Goal: Participate in discussion: Engage in conversation with other users on a specific topic

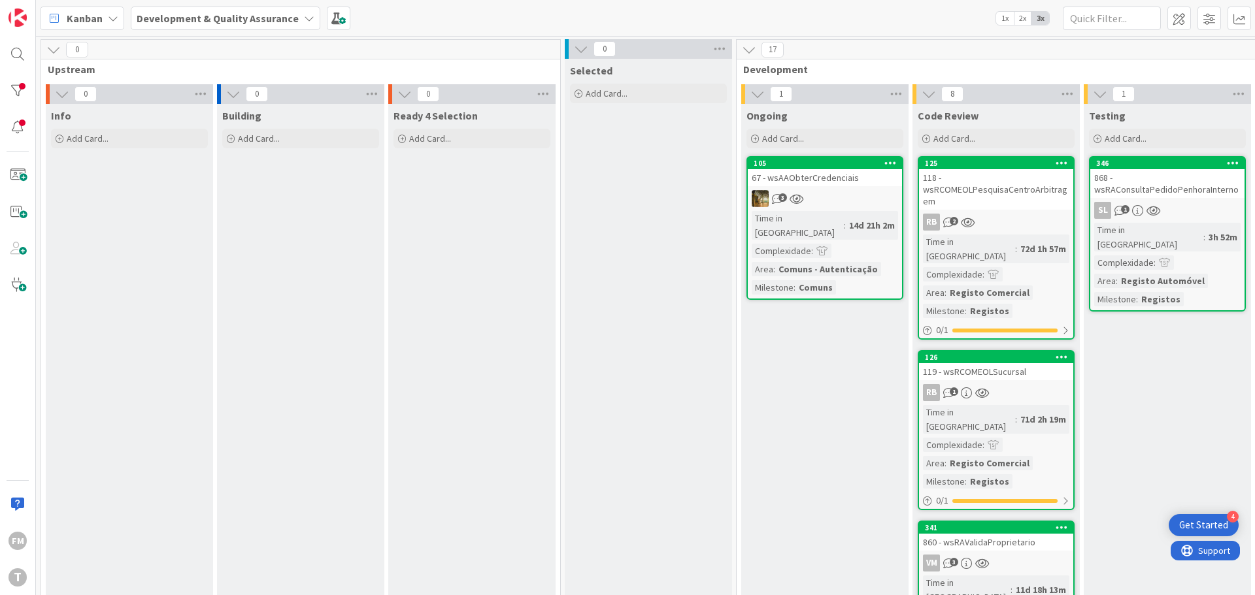
scroll to position [0, 256]
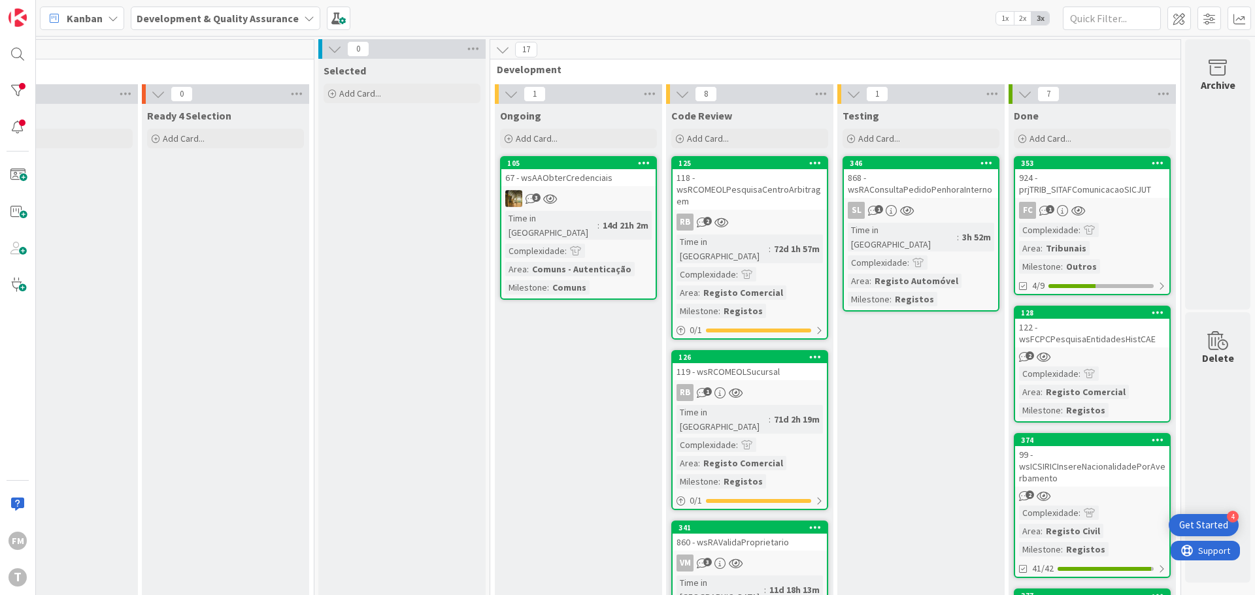
click at [760, 201] on div "118 - wsRCOMEOLPesquisaCentroArbitragem" at bounding box center [749, 189] width 154 height 41
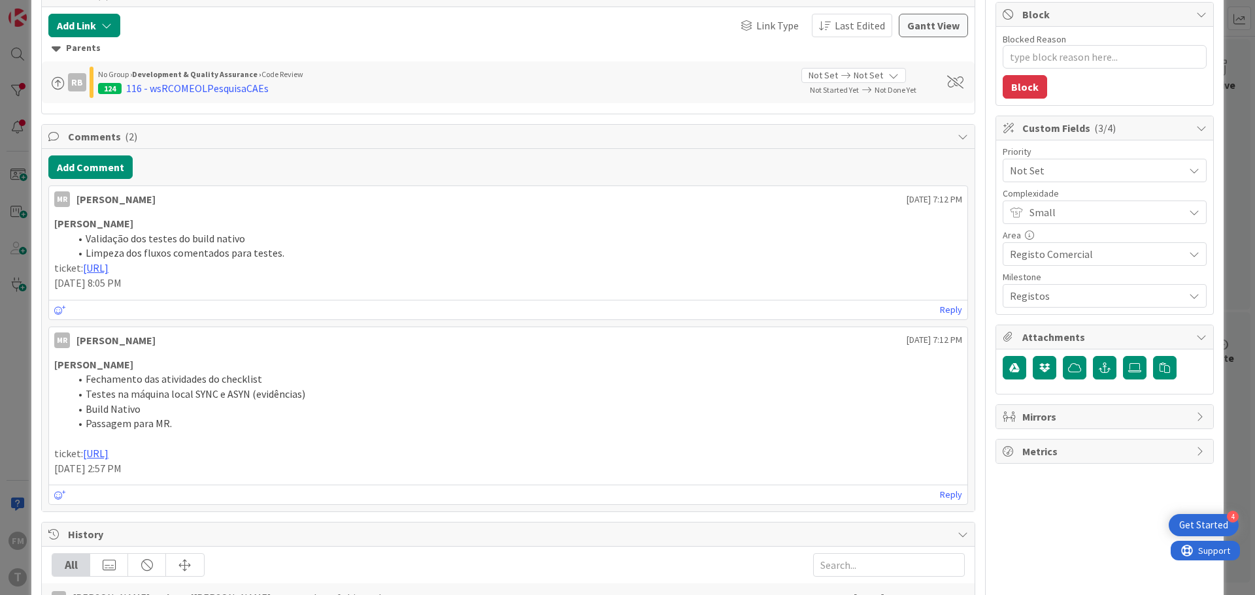
scroll to position [55, 0]
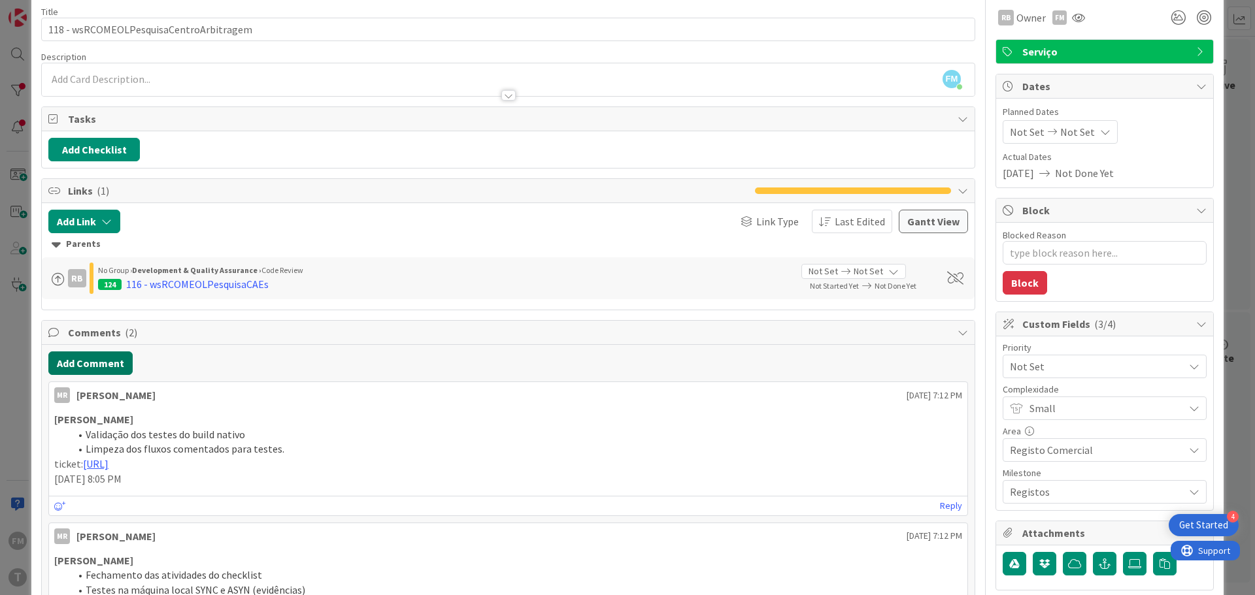
click at [89, 362] on button "Add Comment" at bounding box center [90, 364] width 84 height 24
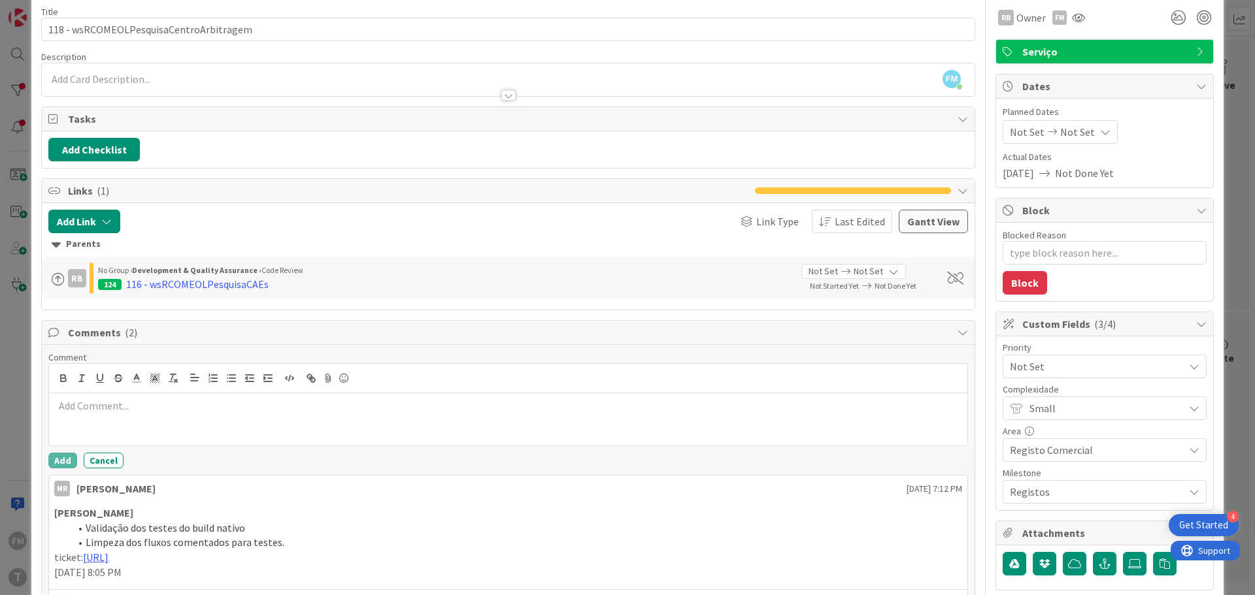
click at [93, 402] on p at bounding box center [508, 406] width 908 height 15
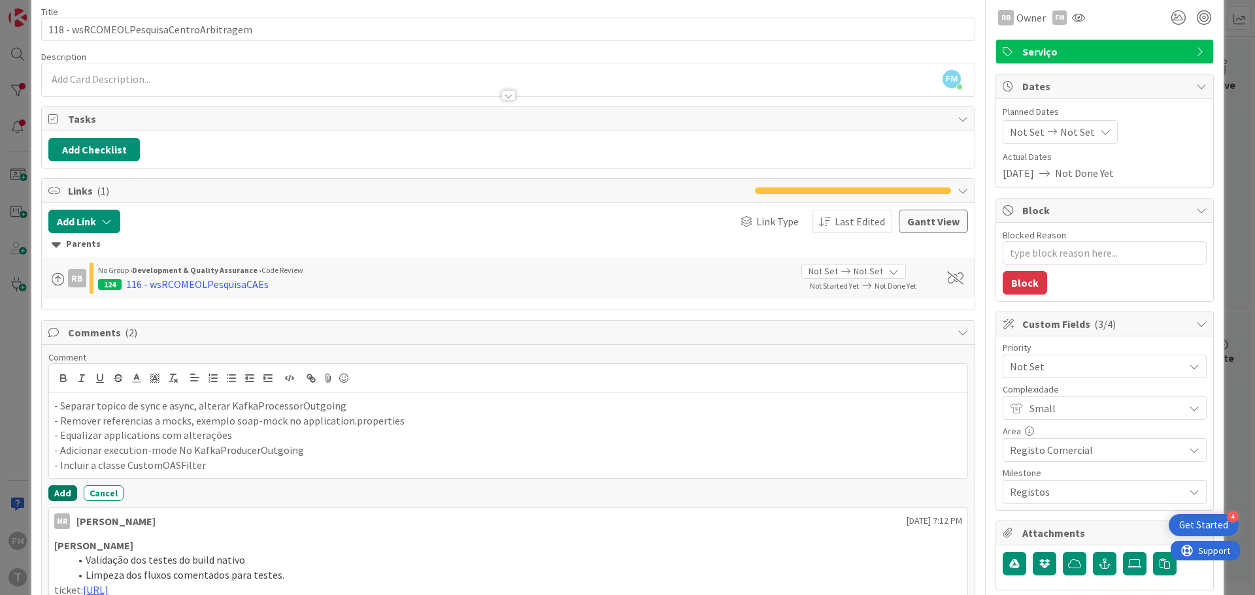
click at [63, 496] on button "Add" at bounding box center [62, 494] width 29 height 16
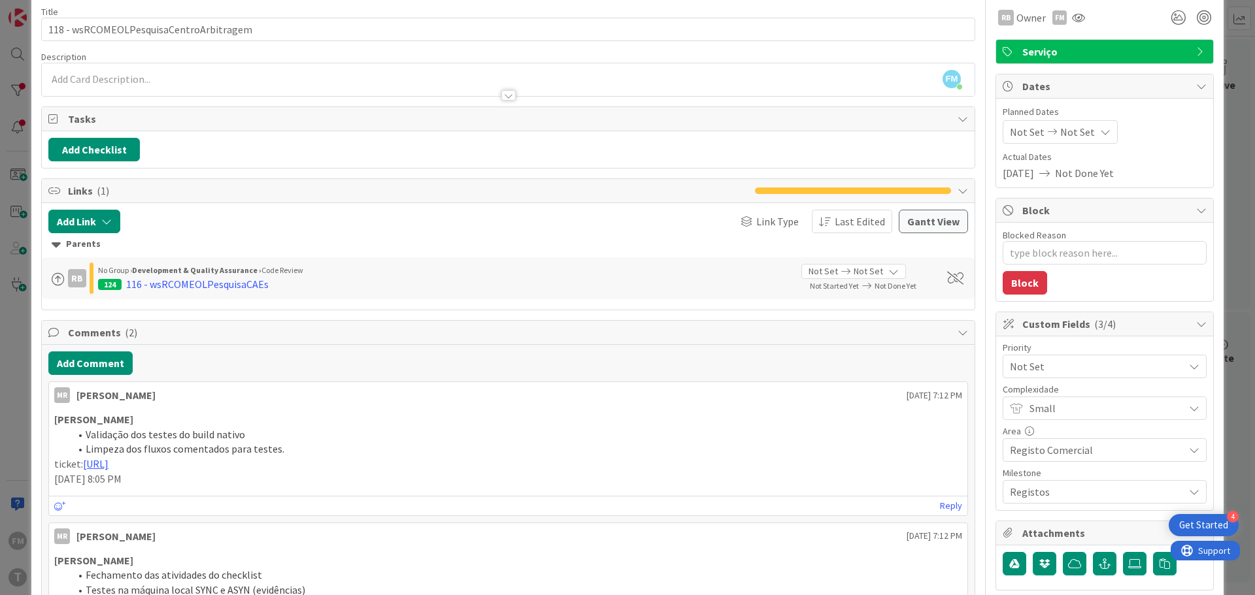
type textarea "x"
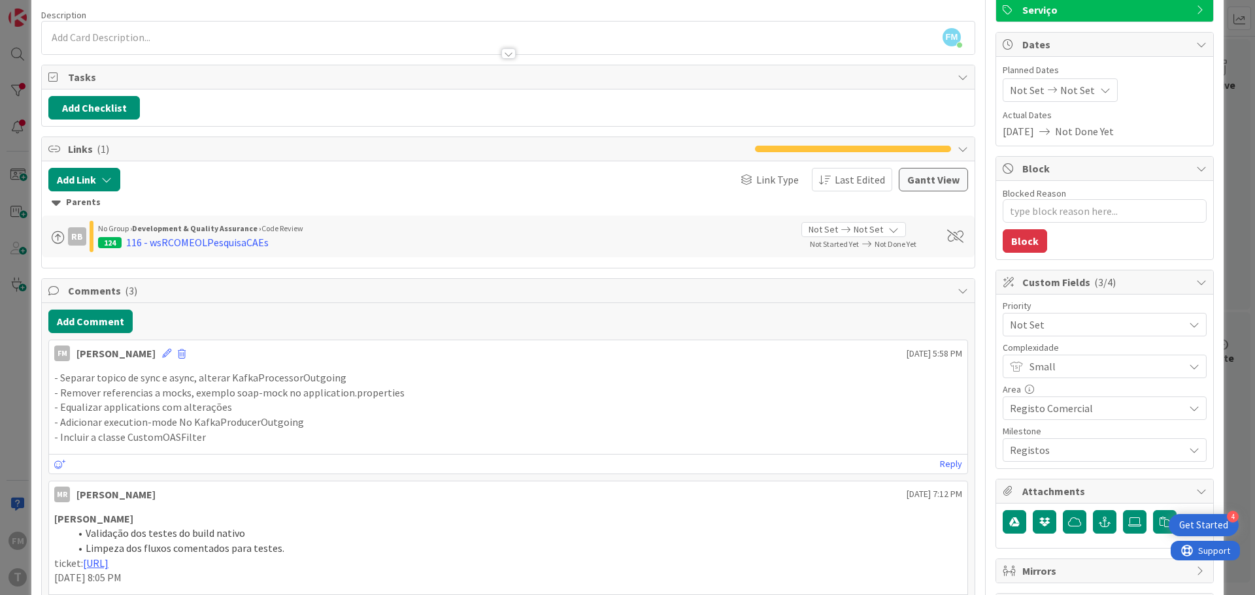
scroll to position [120, 0]
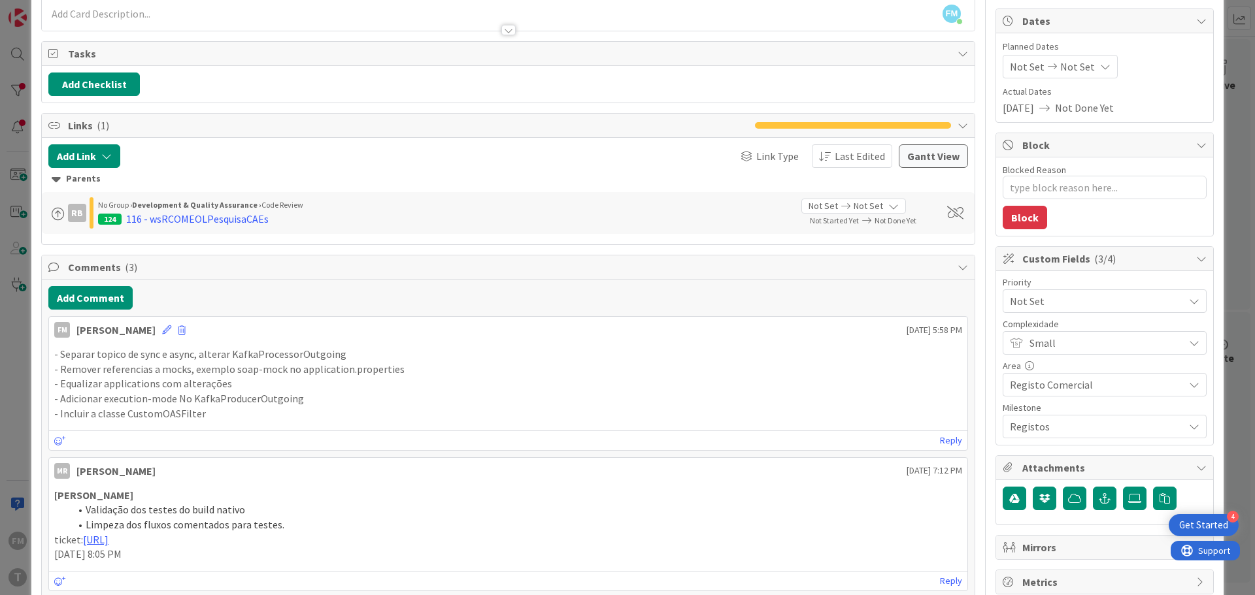
click at [117, 389] on p "- Equalizar applications com alterações" at bounding box center [508, 383] width 908 height 15
click at [162, 332] on icon at bounding box center [166, 329] width 9 height 9
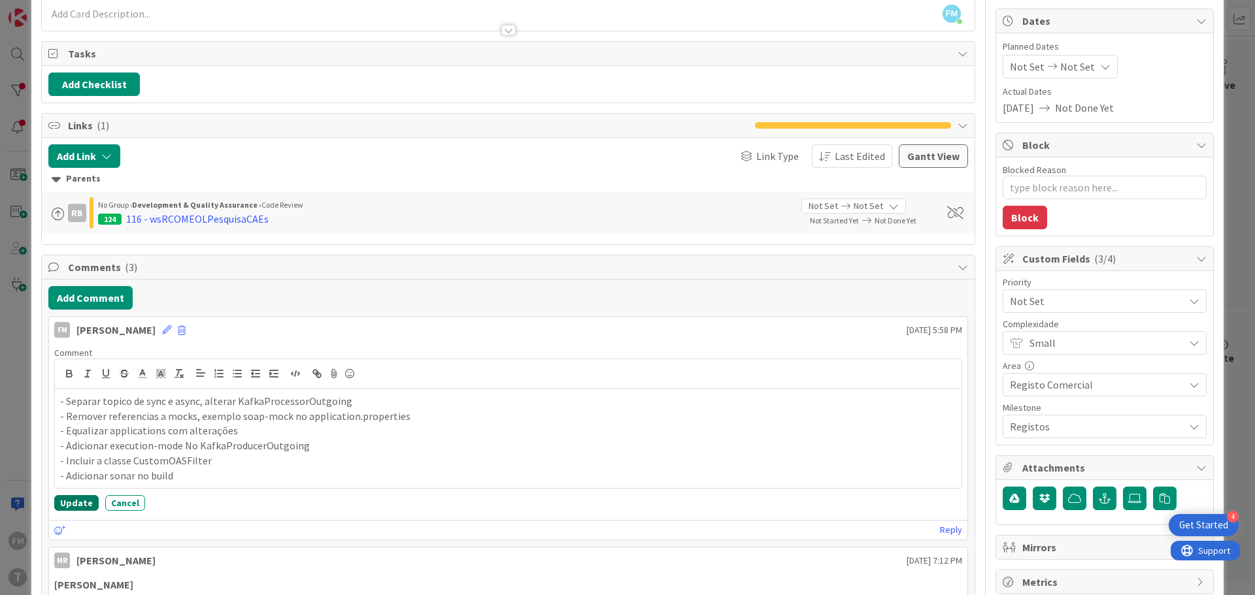
click at [70, 503] on button "Update" at bounding box center [76, 503] width 44 height 16
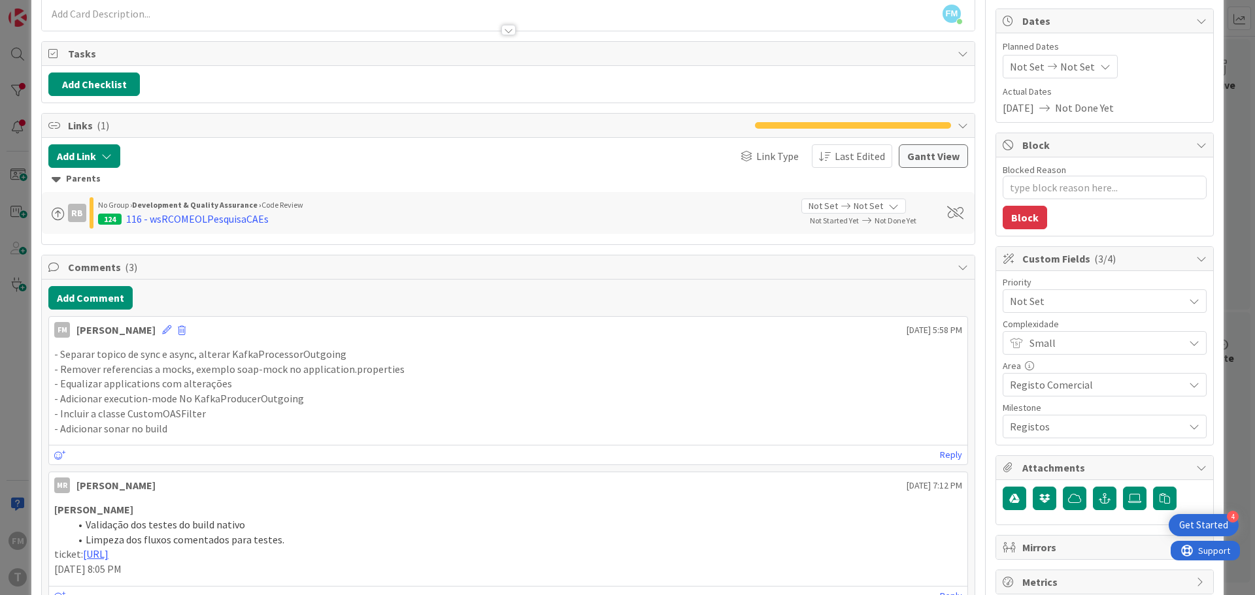
type textarea "x"
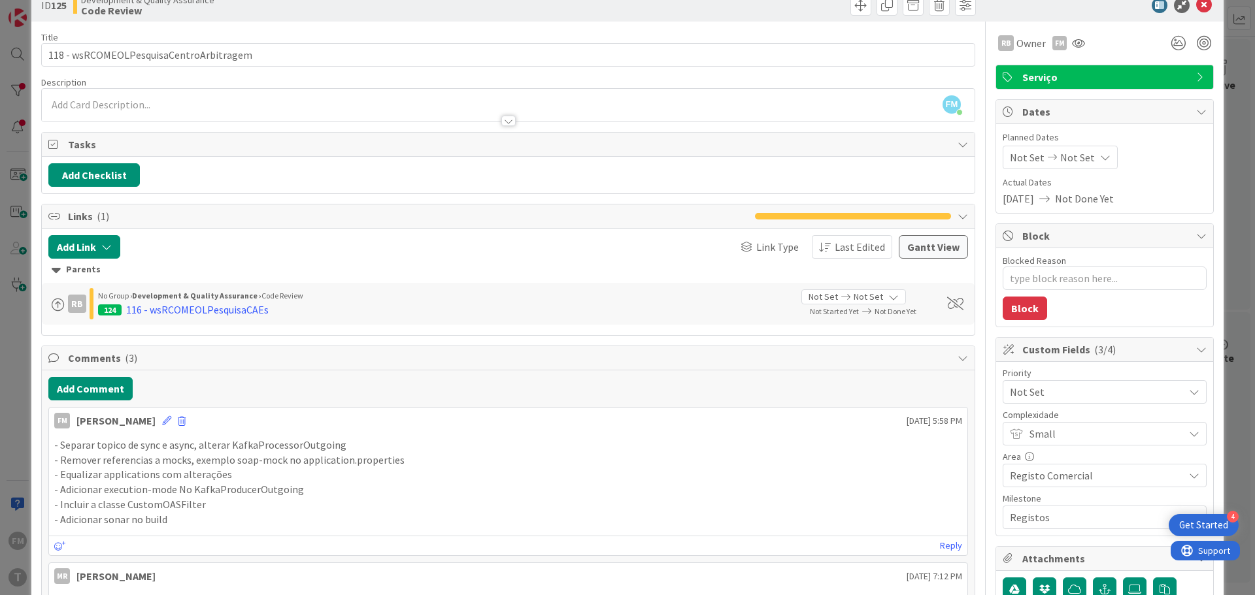
scroll to position [0, 0]
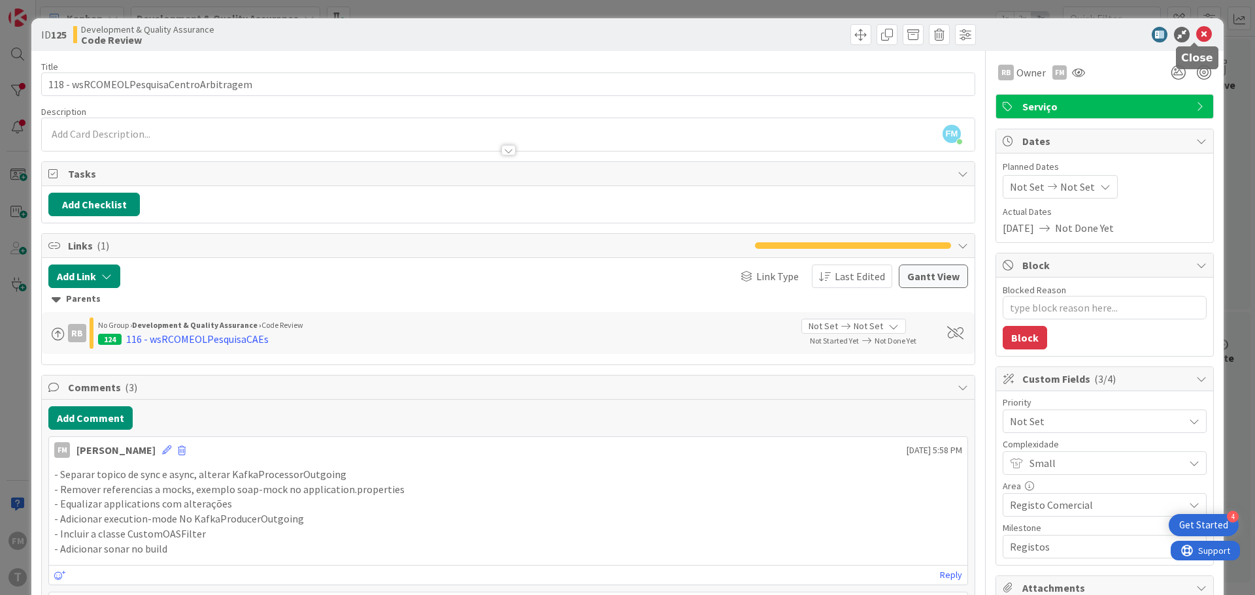
click at [1196, 35] on icon at bounding box center [1204, 35] width 16 height 16
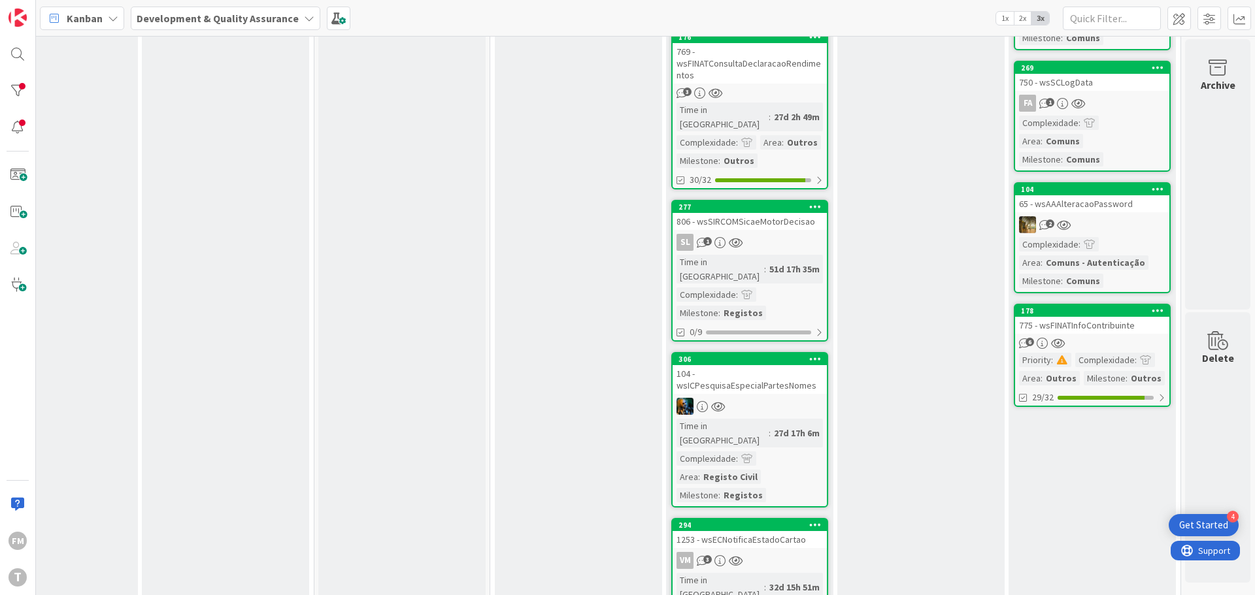
scroll to position [664, 256]
